Goal: Task Accomplishment & Management: Complete application form

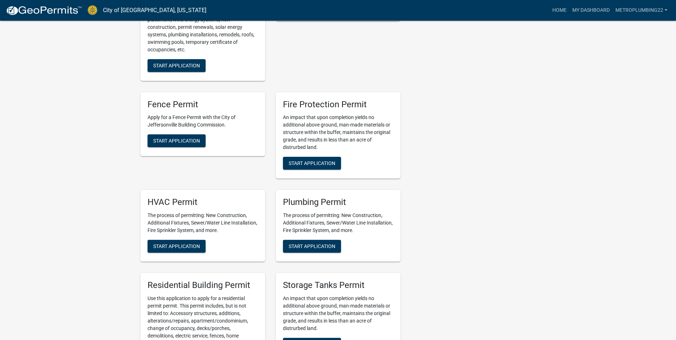
scroll to position [356, 0]
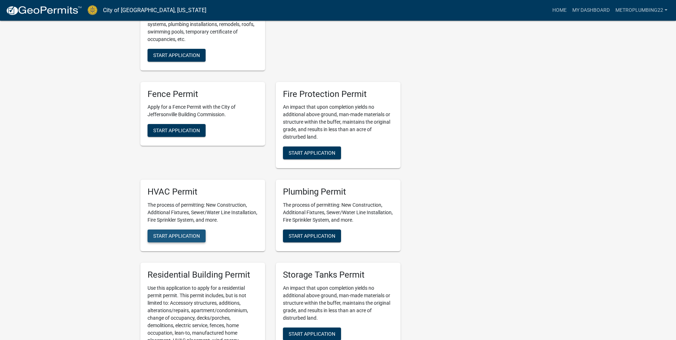
click at [190, 233] on span "Start Application" at bounding box center [176, 236] width 47 height 6
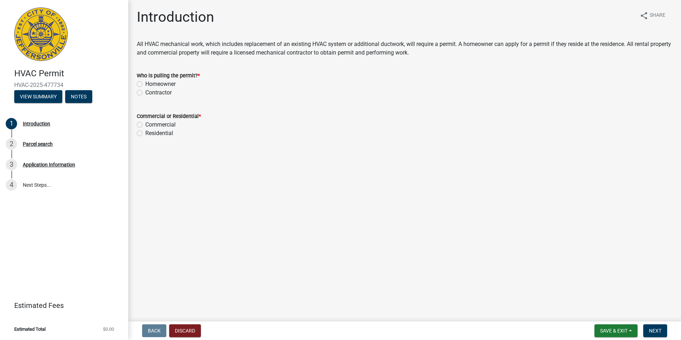
click at [145, 93] on label "Contractor" at bounding box center [158, 92] width 26 height 9
click at [145, 93] on input "Contractor" at bounding box center [147, 90] width 5 height 5
radio input "true"
click at [145, 132] on label "Residential" at bounding box center [159, 133] width 28 height 9
click at [145, 132] on input "Residential" at bounding box center [147, 131] width 5 height 5
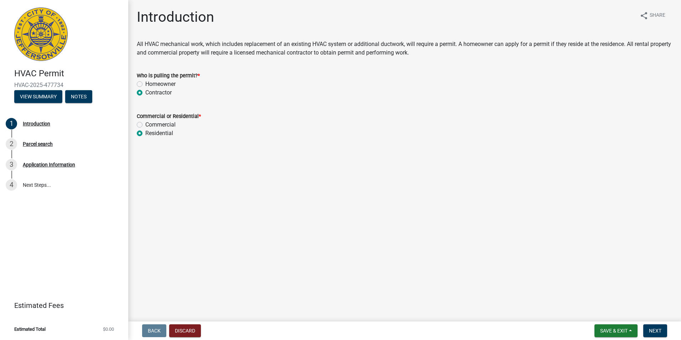
radio input "true"
click at [651, 327] on button "Next" at bounding box center [656, 330] width 24 height 13
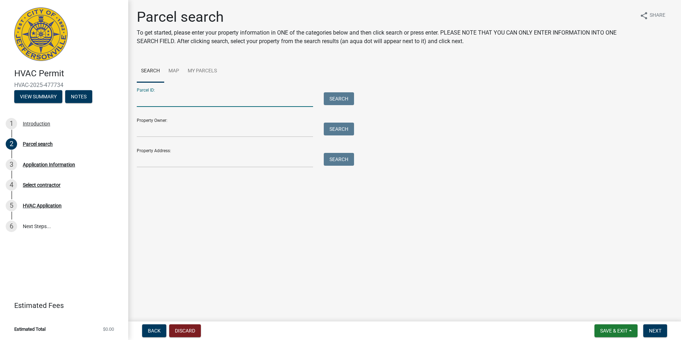
click at [166, 99] on input "Parcel ID:" at bounding box center [225, 99] width 176 height 15
type input "10-42.01-400-599.000-039"
drag, startPoint x: 337, startPoint y: 99, endPoint x: 334, endPoint y: 101, distance: 3.9
click at [337, 99] on button "Search" at bounding box center [339, 98] width 30 height 13
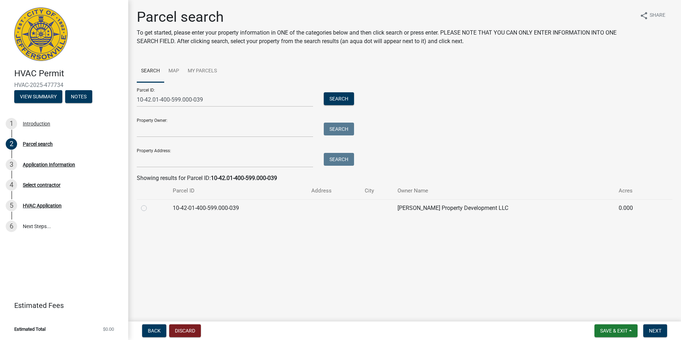
click at [150, 204] on label at bounding box center [150, 204] width 0 height 0
click at [150, 208] on input "radio" at bounding box center [152, 206] width 5 height 5
radio input "true"
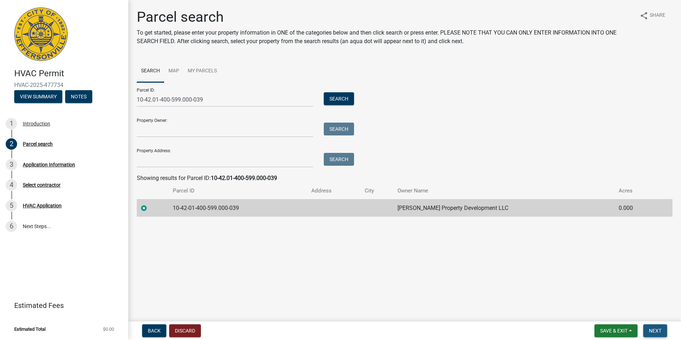
click at [654, 328] on span "Next" at bounding box center [655, 331] width 12 height 6
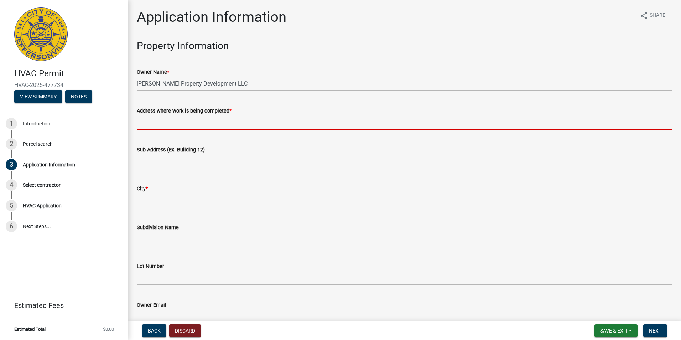
click at [204, 123] on input "Address where work is being completed *" at bounding box center [405, 122] width 536 height 15
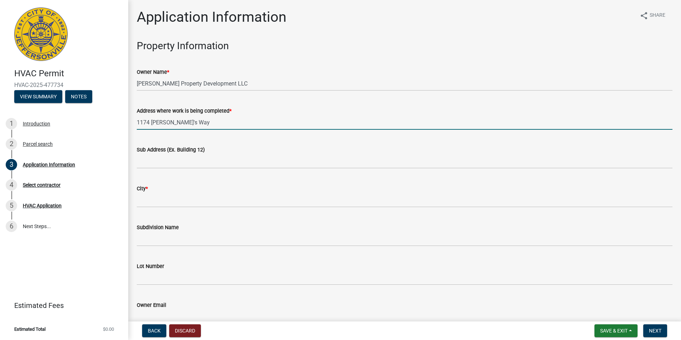
type input "1174 [PERSON_NAME]'s Way"
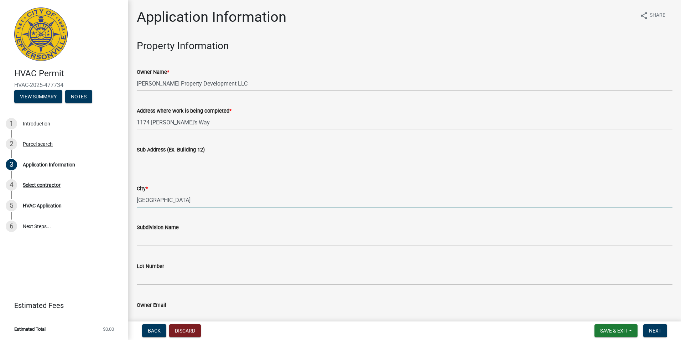
type input "[GEOGRAPHIC_DATA]"
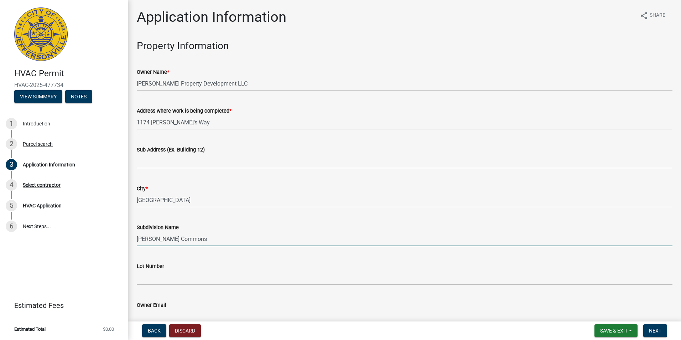
type input "[PERSON_NAME] Commons"
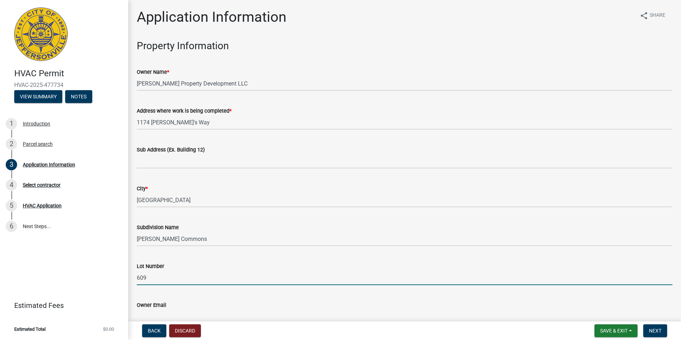
type input "609"
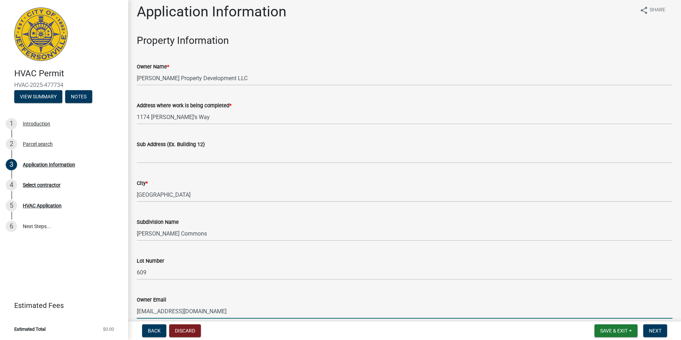
type input "[EMAIL_ADDRESS][DOMAIN_NAME]"
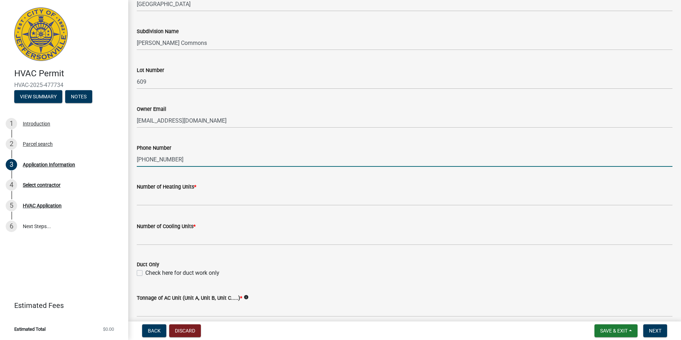
type input "[PHONE_NUMBER]"
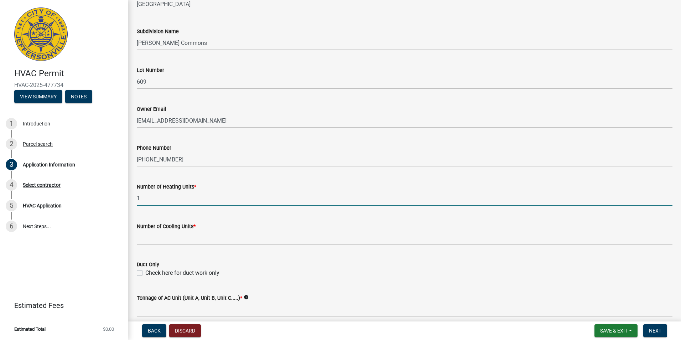
type input "1"
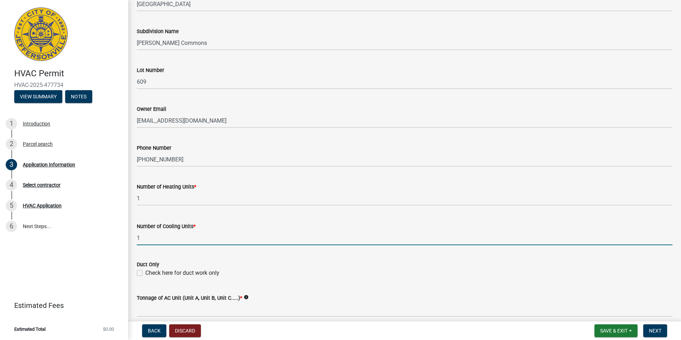
type input "1"
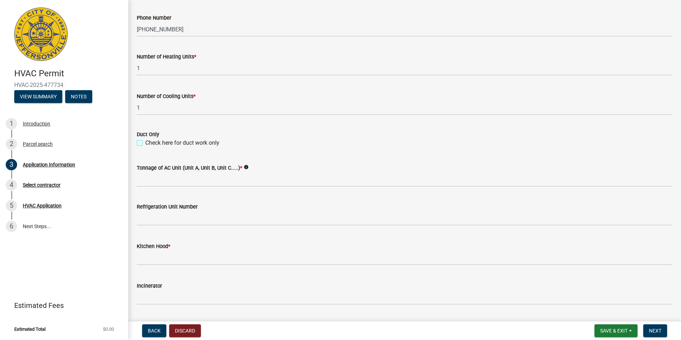
scroll to position [339, 0]
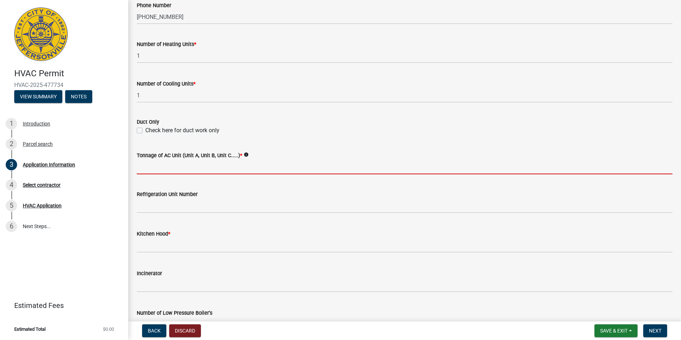
click at [184, 173] on input "Tonnage of AC Unit (Unit A, Unit B, Unit C.....) *" at bounding box center [405, 167] width 536 height 15
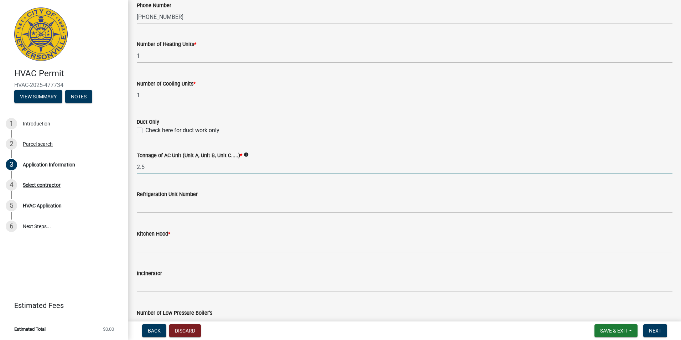
type input "2.5"
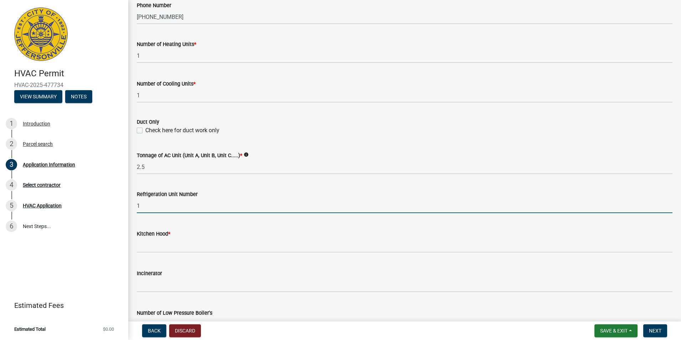
type input "1"
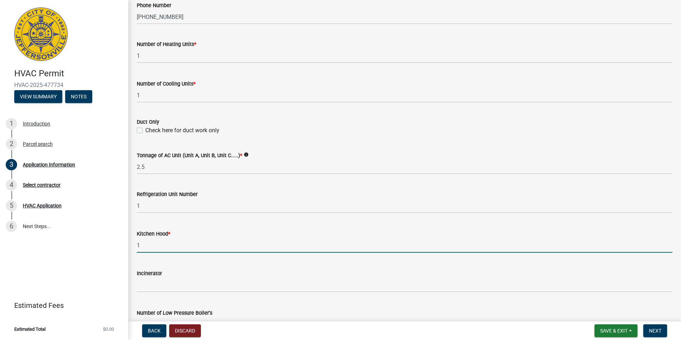
type input "1"
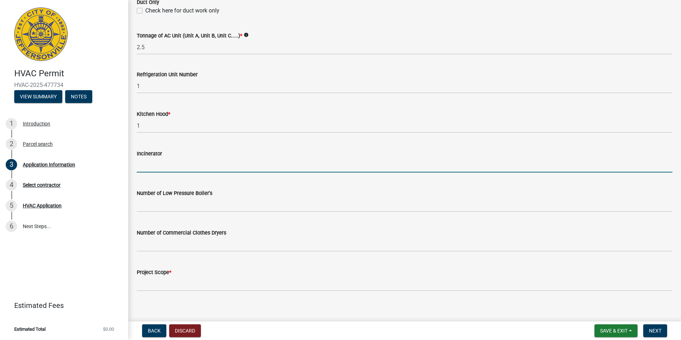
scroll to position [464, 0]
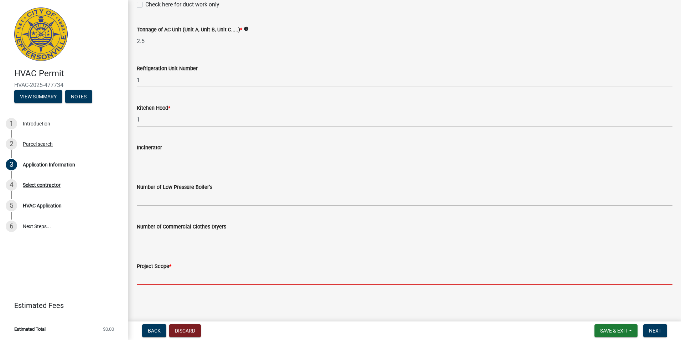
click at [195, 271] on input "Project Scope *" at bounding box center [405, 277] width 536 height 15
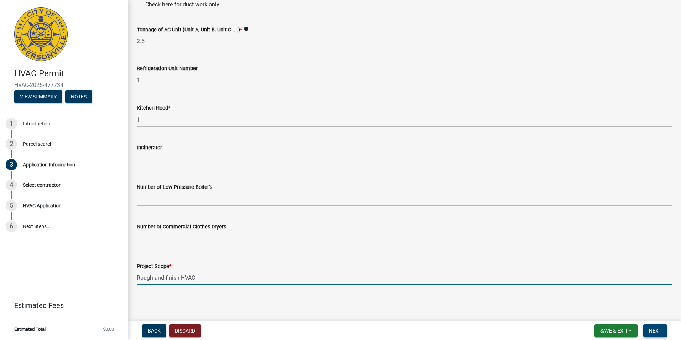
type input "Rough and finish HVAC"
click at [656, 332] on span "Next" at bounding box center [655, 331] width 12 height 6
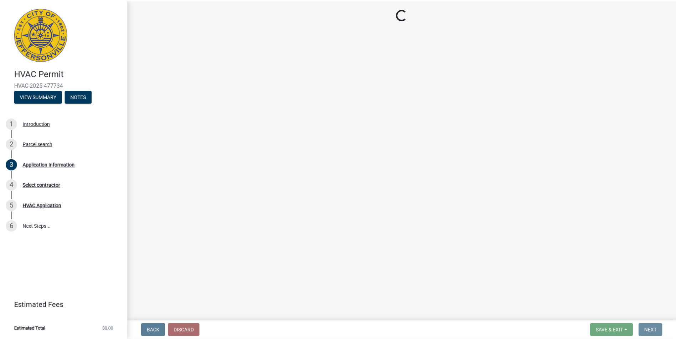
scroll to position [0, 0]
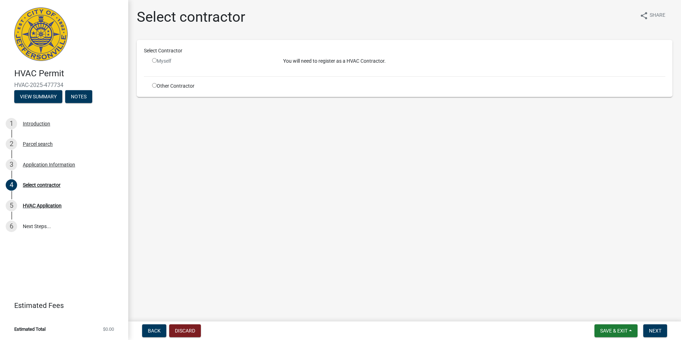
click at [152, 84] on div "Other Contractor" at bounding box center [212, 85] width 131 height 7
click at [155, 84] on input "radio" at bounding box center [154, 85] width 5 height 5
radio input "true"
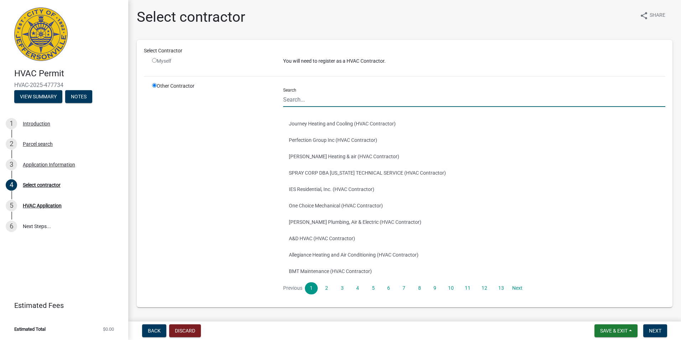
click at [298, 100] on input "Search" at bounding box center [474, 99] width 382 height 15
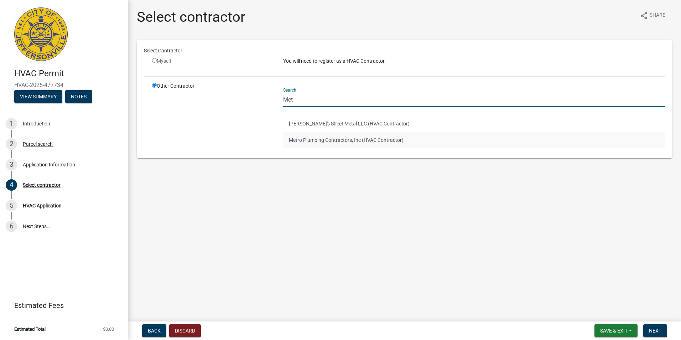
type input "Met"
click at [323, 141] on button "Metro Plumbing Contractors, Inc (HVAC Contractor)" at bounding box center [474, 140] width 382 height 16
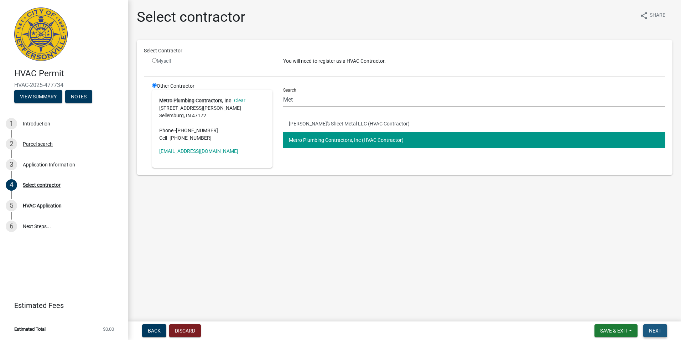
click at [658, 329] on span "Next" at bounding box center [655, 331] width 12 height 6
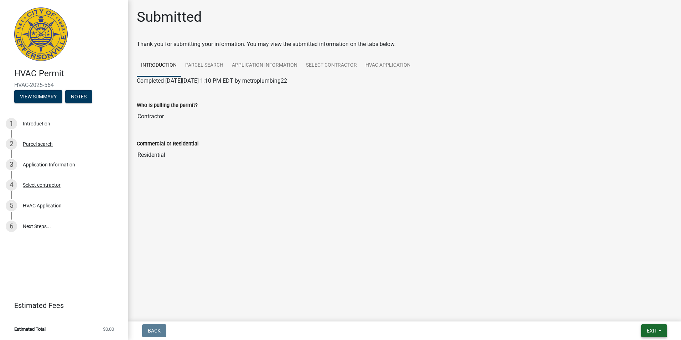
click at [649, 330] on span "Exit" at bounding box center [652, 331] width 10 height 6
click at [633, 313] on button "Save & Exit" at bounding box center [638, 312] width 57 height 17
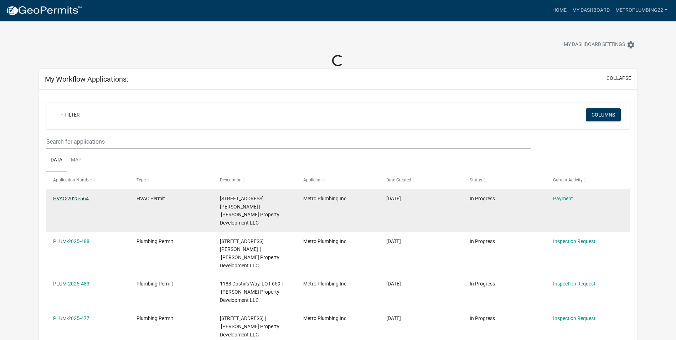
click at [73, 198] on link "HVAC-2025-564" at bounding box center [71, 199] width 36 height 6
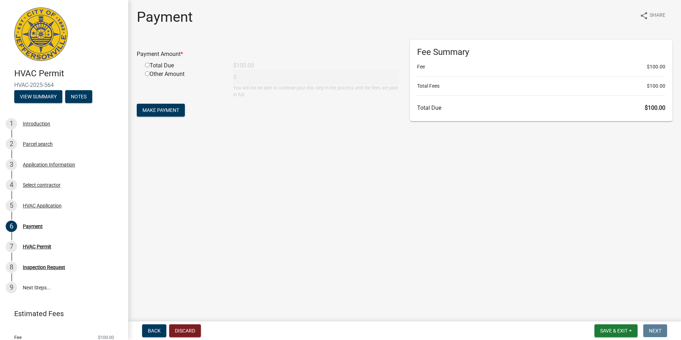
click at [149, 66] on input "radio" at bounding box center [147, 65] width 5 height 5
radio input "true"
type input "100"
click at [162, 105] on button "Make Payment" at bounding box center [161, 110] width 48 height 13
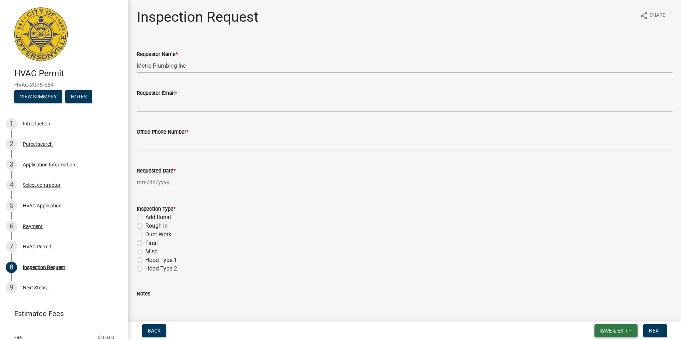
click at [616, 333] on span "Save & Exit" at bounding box center [613, 331] width 27 height 6
click at [603, 314] on button "Save & Exit" at bounding box center [609, 312] width 57 height 17
